Goal: Task Accomplishment & Management: Complete application form

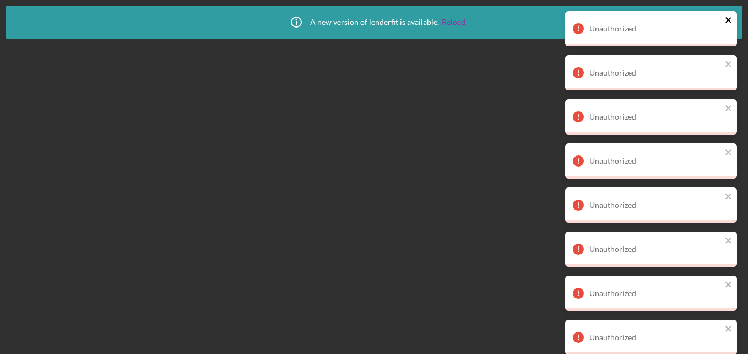
click at [726, 19] on icon "close" at bounding box center [729, 19] width 8 height 9
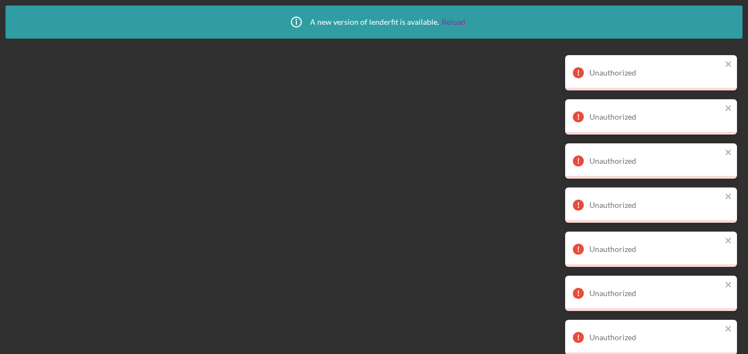
click at [727, 24] on div "Unauthorized Unauthorized Unauthorized Unauthorized Unauthorized Unauthorized U…" at bounding box center [651, 187] width 176 height 357
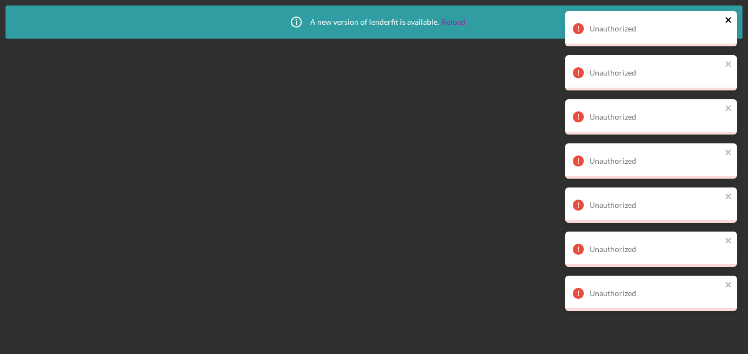
click at [730, 21] on icon "close" at bounding box center [729, 20] width 6 height 6
